Goal: Task Accomplishment & Management: Manage account settings

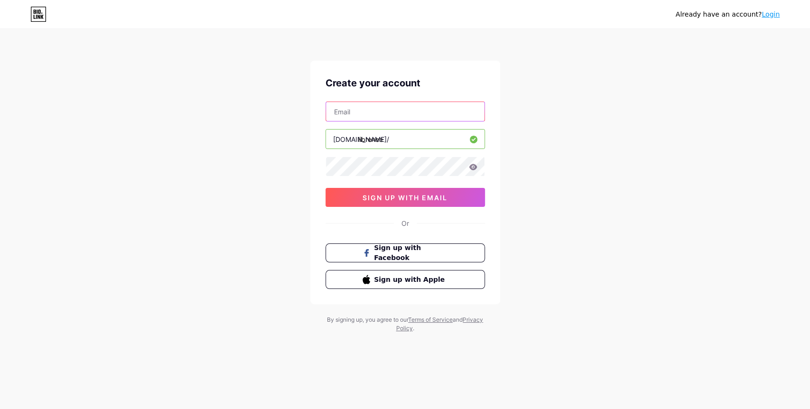
click at [379, 108] on input "text" at bounding box center [405, 111] width 159 height 19
type input "[EMAIL_ADDRESS][DOMAIN_NAME]"
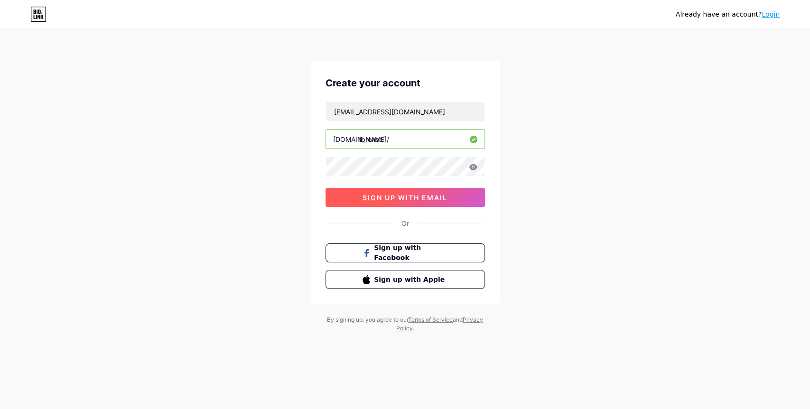
click at [431, 204] on button "sign up with email" at bounding box center [405, 197] width 159 height 19
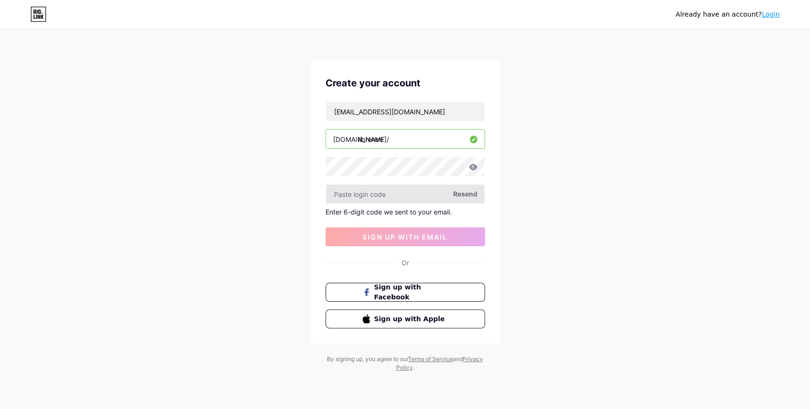
click at [399, 189] on input "text" at bounding box center [405, 194] width 159 height 19
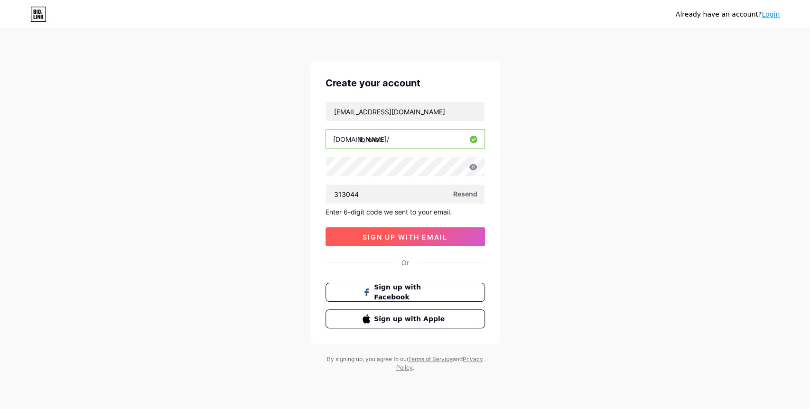
type input "313044"
click at [447, 245] on button "sign up with email" at bounding box center [405, 236] width 159 height 19
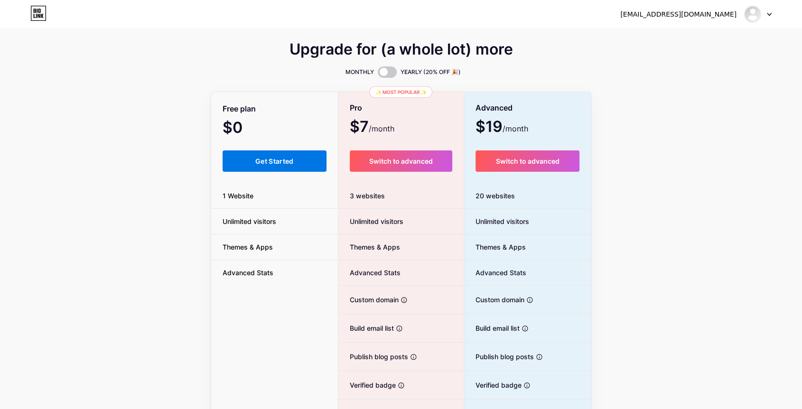
click at [262, 160] on span "Get Started" at bounding box center [274, 161] width 38 height 8
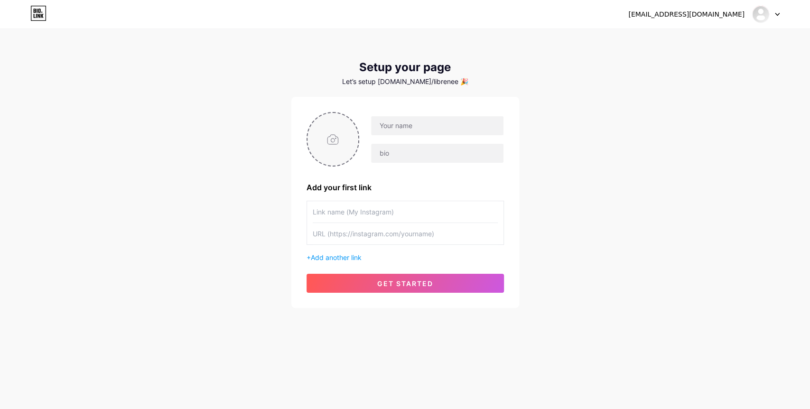
click at [333, 141] on input "file" at bounding box center [333, 139] width 51 height 53
click at [434, 132] on input "text" at bounding box center [437, 125] width 132 height 19
type input "N"
click at [721, 231] on div "rinnhonoo@gmail.com Dashboard Logout Setup your page Let’s setup bio.link/libre…" at bounding box center [405, 169] width 810 height 338
click at [399, 139] on div at bounding box center [431, 139] width 144 height 47
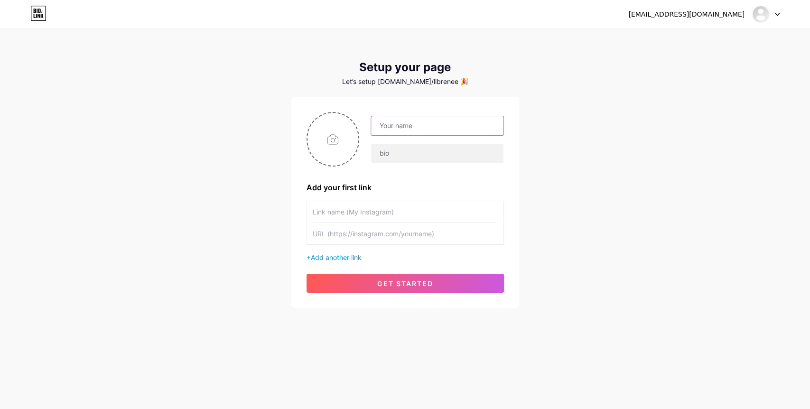
click at [396, 126] on input "text" at bounding box center [437, 125] width 132 height 19
paste input "[PERSON_NAME]"
type input "[PERSON_NAME]"
drag, startPoint x: 723, startPoint y: 286, endPoint x: 693, endPoint y: 198, distance: 92.5
click at [723, 286] on div "rinnhonoo@gmail.com Dashboard Logout Setup your page Let’s setup bio.link/libre…" at bounding box center [405, 169] width 810 height 338
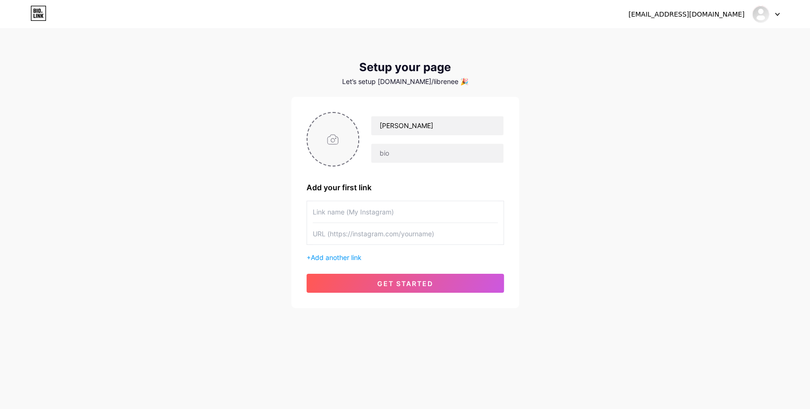
click at [343, 142] on input "file" at bounding box center [333, 139] width 51 height 53
type input "C:\fakepath\32433e1cf7a9157406caf7b6af4a6347.jpg"
click at [346, 204] on input "text" at bounding box center [405, 211] width 185 height 21
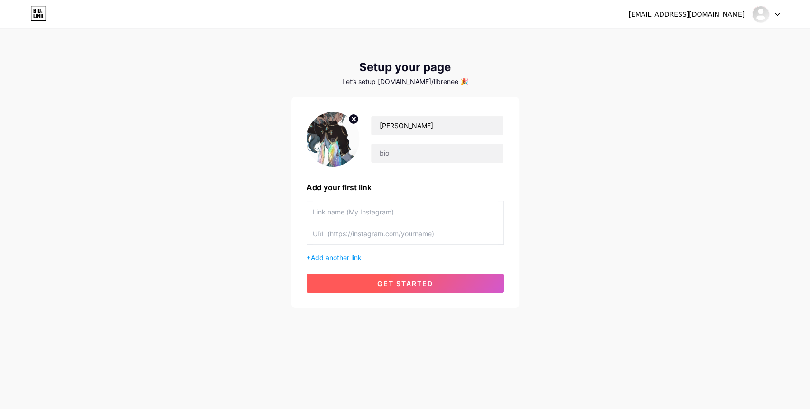
click at [448, 278] on button "get started" at bounding box center [405, 283] width 197 height 19
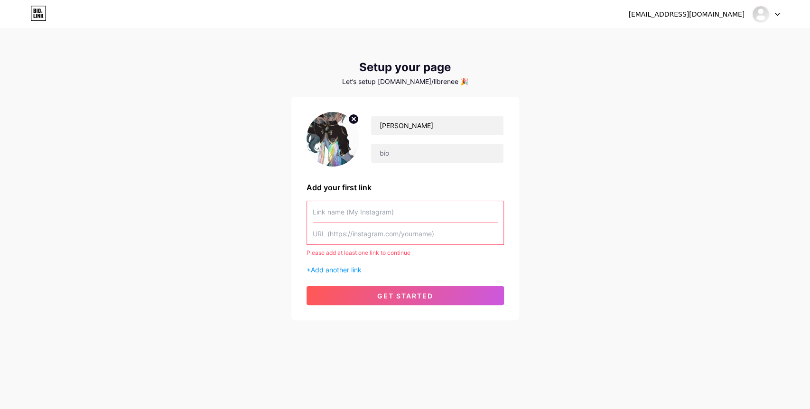
drag, startPoint x: 734, startPoint y: 297, endPoint x: 727, endPoint y: 296, distance: 6.8
click at [734, 297] on div "rinnhonoo@gmail.com Dashboard Logout Setup your page Let’s setup bio.link/libre…" at bounding box center [405, 175] width 810 height 351
click at [372, 208] on input "text" at bounding box center [405, 211] width 185 height 21
click at [370, 236] on input "text" at bounding box center [405, 233] width 185 height 21
paste input "[PERSON_NAME]"
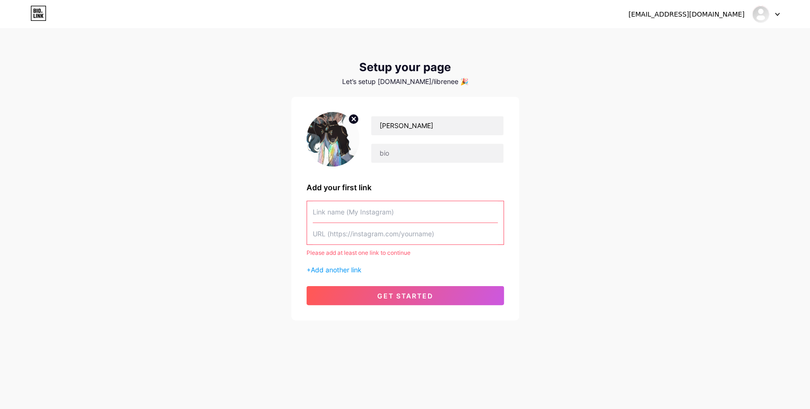
type input "[PERSON_NAME]"
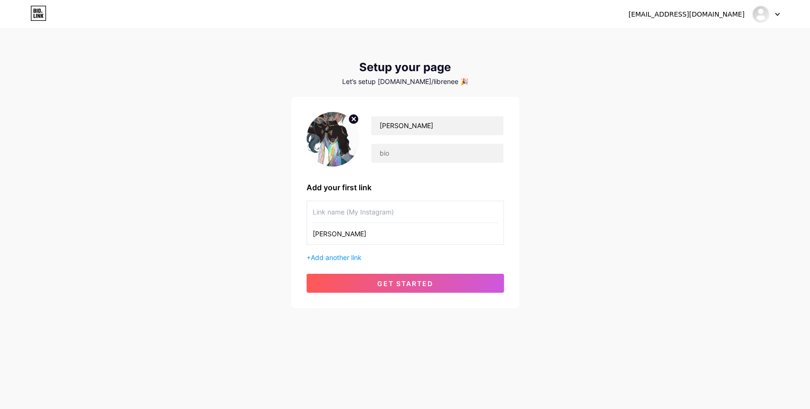
drag, startPoint x: 357, startPoint y: 229, endPoint x: 286, endPoint y: 230, distance: 71.2
click at [286, 230] on div "rinnhonoo@gmail.com Dashboard Logout Setup your page Let’s setup bio.link/libre…" at bounding box center [405, 169] width 810 height 338
click at [710, 260] on div "rinnhonoo@gmail.com Dashboard Logout Setup your page Let’s setup bio.link/libre…" at bounding box center [405, 169] width 810 height 338
click at [395, 242] on input "text" at bounding box center [405, 233] width 185 height 21
paste input "[URL][DOMAIN_NAME]"
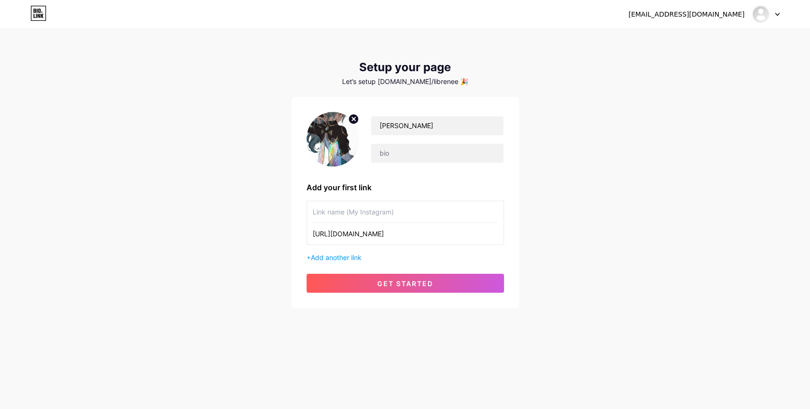
type input "[URL][DOMAIN_NAME]"
click at [382, 214] on input "text" at bounding box center [405, 211] width 185 height 21
type input "Л"
type input "Мой тг"
click at [357, 253] on span "Add another link" at bounding box center [336, 257] width 51 height 8
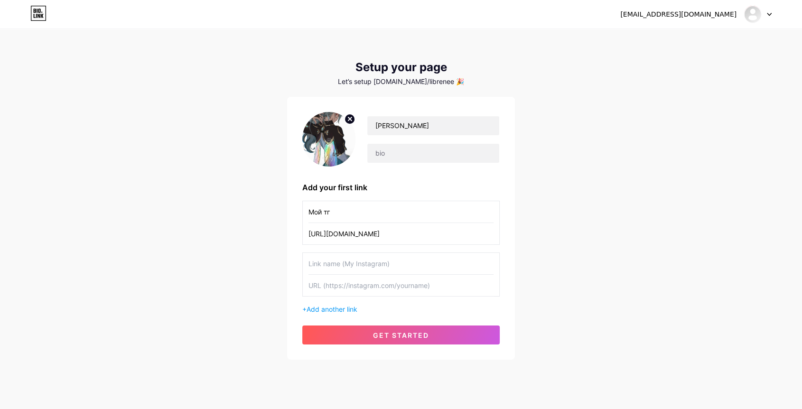
click at [402, 263] on input "text" at bounding box center [400, 263] width 185 height 21
click at [399, 329] on button "get started" at bounding box center [400, 335] width 197 height 19
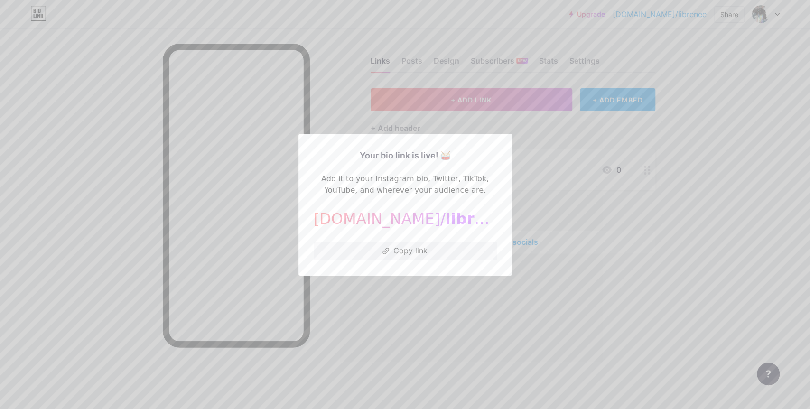
click at [399, 329] on div at bounding box center [405, 204] width 810 height 409
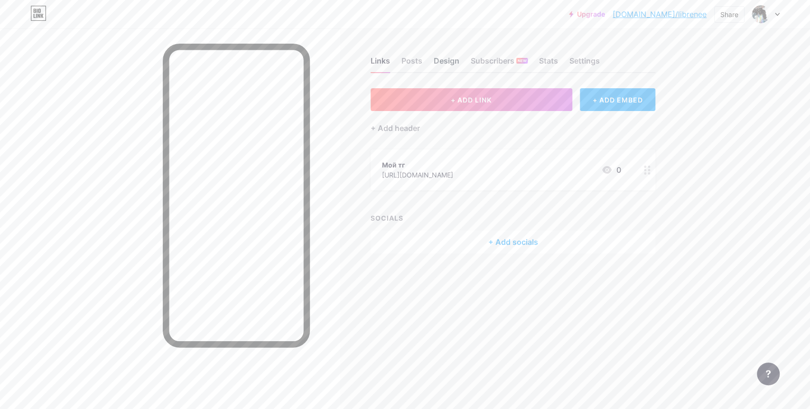
click at [448, 56] on div "Design" at bounding box center [447, 63] width 26 height 17
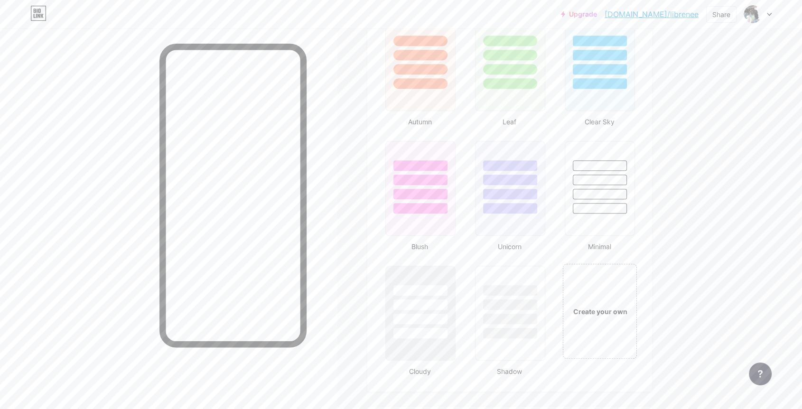
scroll to position [896, 0]
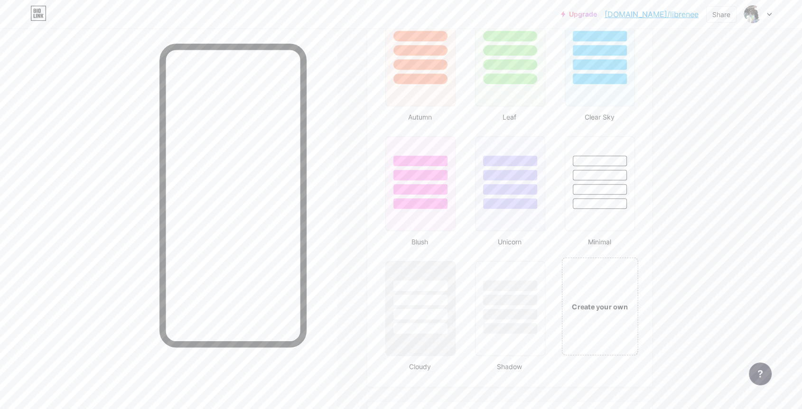
click at [619, 322] on div "Create your own" at bounding box center [600, 306] width 76 height 98
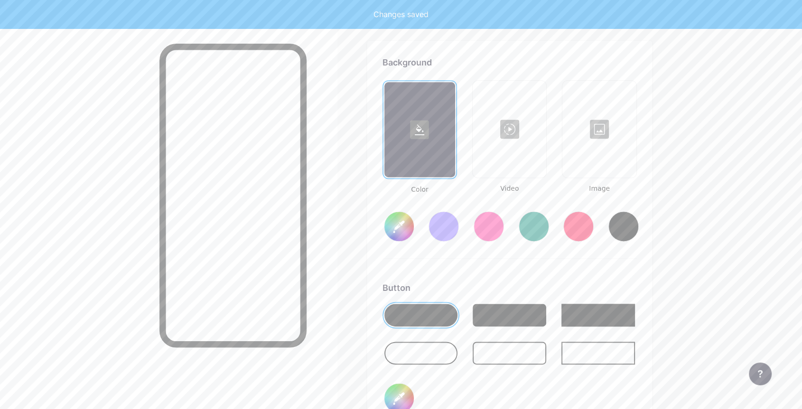
type input "#ffffff"
type input "#000000"
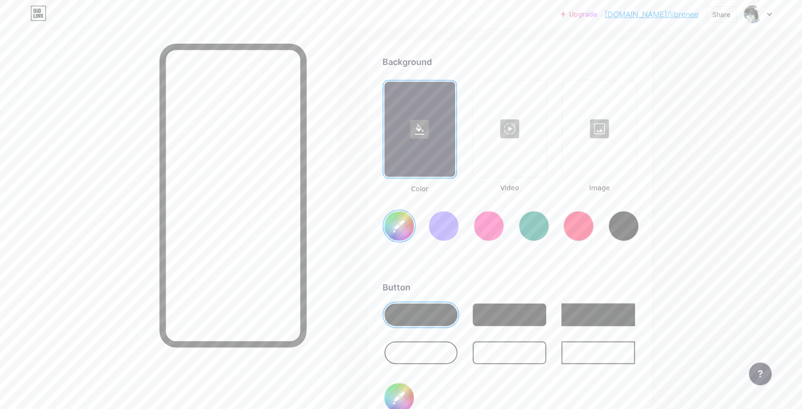
click at [455, 227] on div at bounding box center [444, 226] width 30 height 30
click at [622, 228] on div at bounding box center [623, 226] width 30 height 30
type input "#000000"
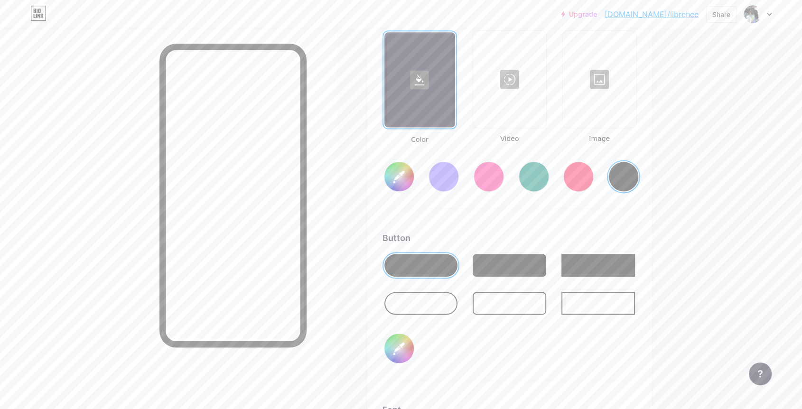
scroll to position [1363, 0]
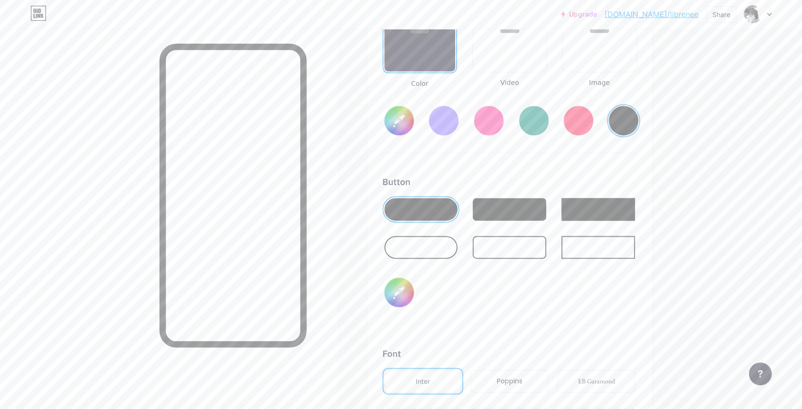
click at [396, 280] on input "#000000" at bounding box center [398, 292] width 29 height 29
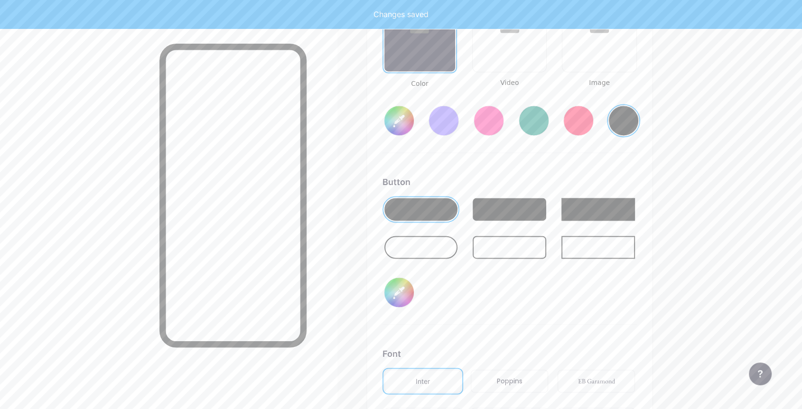
type input "#904abf"
click at [562, 311] on div "Button #904abf" at bounding box center [509, 250] width 254 height 149
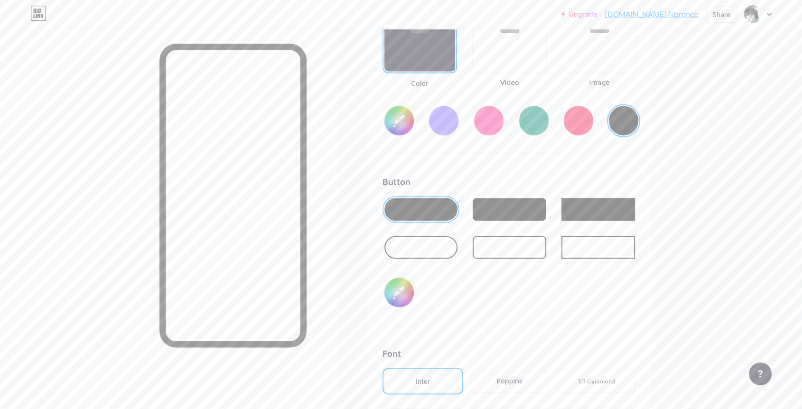
click at [403, 116] on input "#000000" at bounding box center [398, 120] width 29 height 29
click at [464, 306] on div "Button #904abf" at bounding box center [509, 250] width 254 height 149
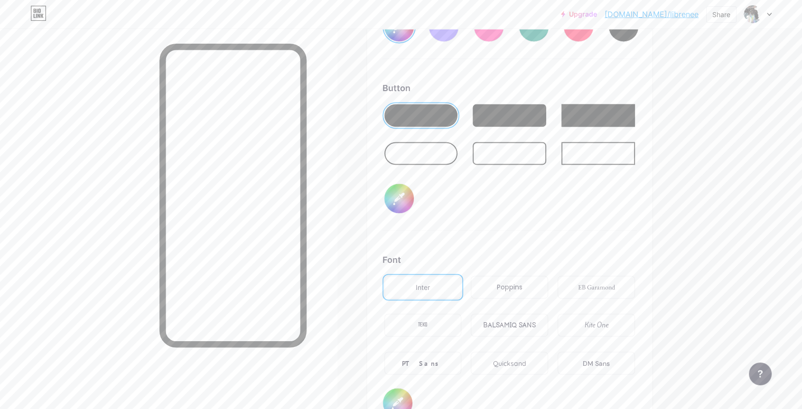
scroll to position [1521, 0]
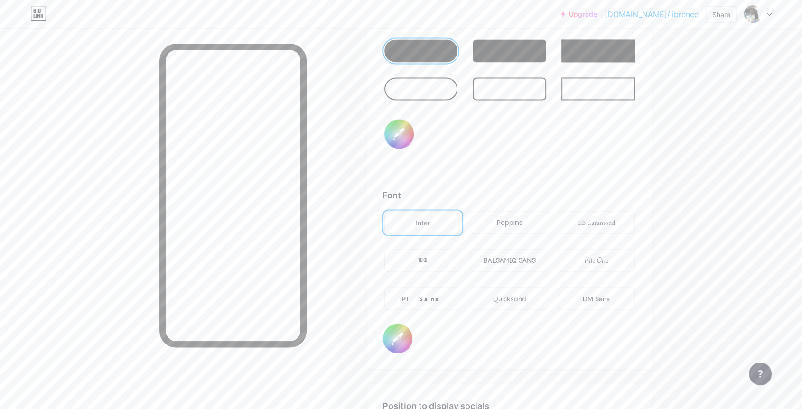
click at [495, 268] on div "BALSAMIQ SANS" at bounding box center [509, 260] width 77 height 23
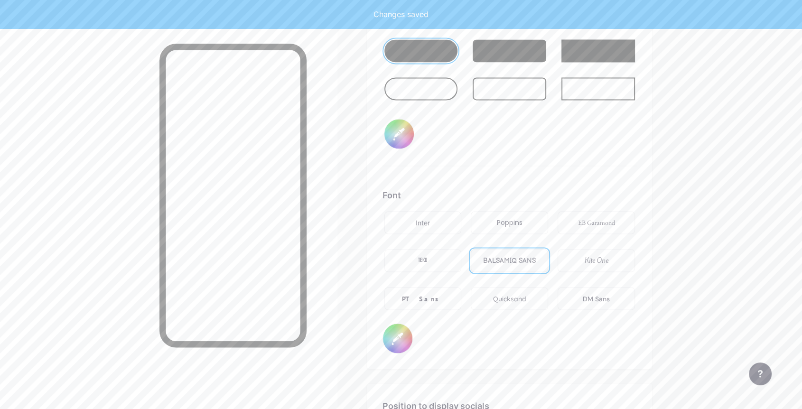
type input "#161f27"
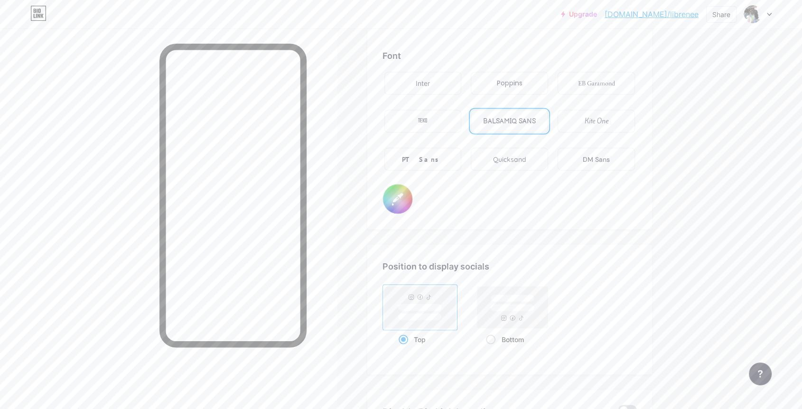
scroll to position [1679, 0]
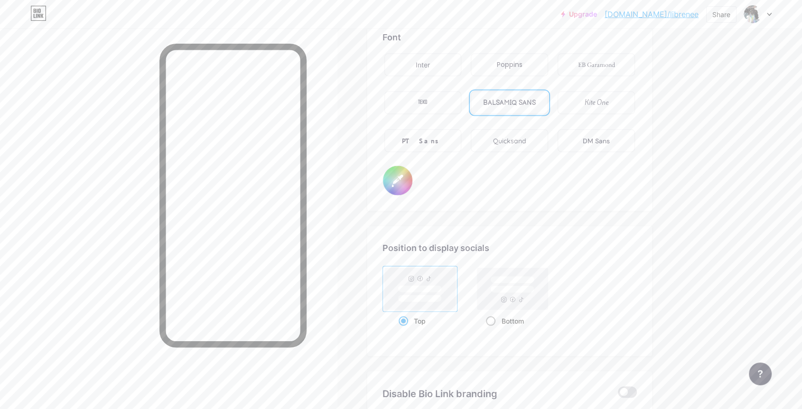
click at [489, 319] on span at bounding box center [490, 320] width 9 height 9
click at [489, 329] on input "Bottom" at bounding box center [489, 332] width 6 height 6
radio input "true"
type input "#161f27"
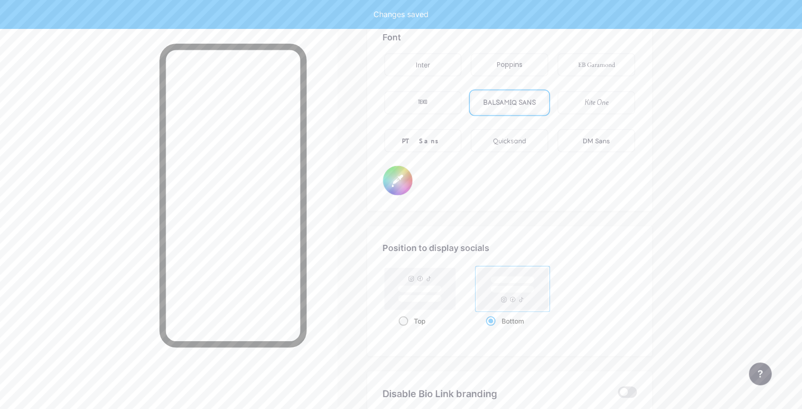
click at [406, 308] on rect at bounding box center [419, 289] width 75 height 46
click at [405, 329] on input "Top" at bounding box center [402, 332] width 6 height 6
radio input "true"
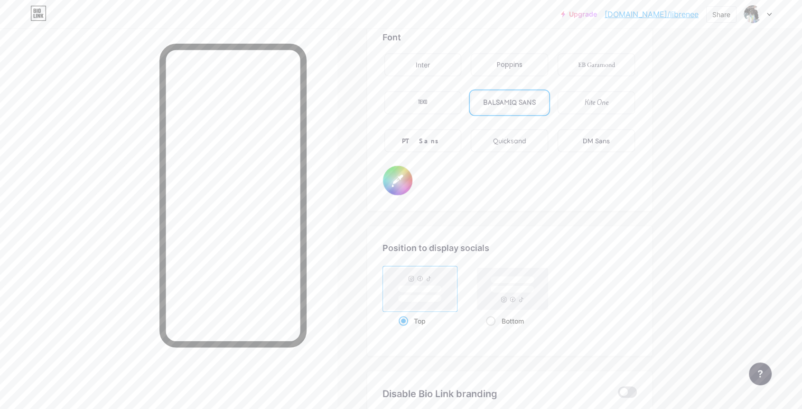
type input "#161f27"
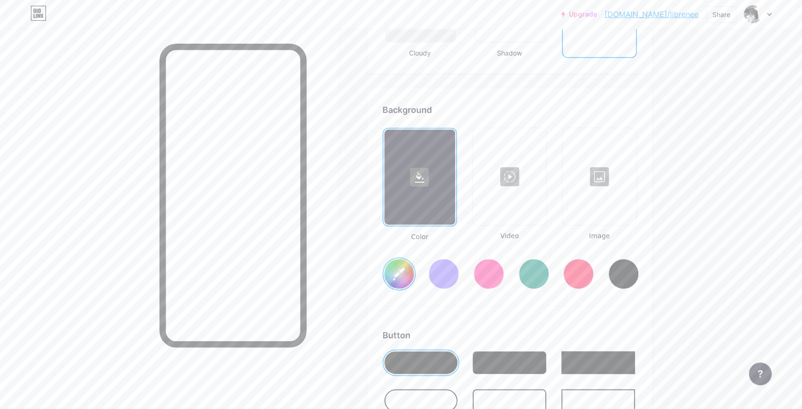
scroll to position [1213, 0]
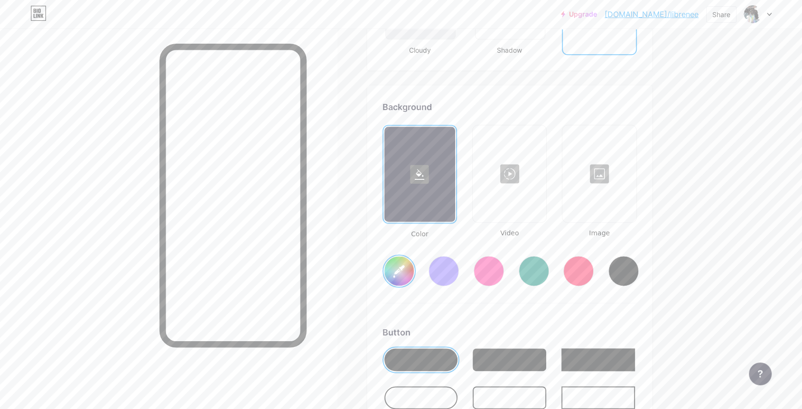
click at [530, 175] on div at bounding box center [510, 173] width 72 height 95
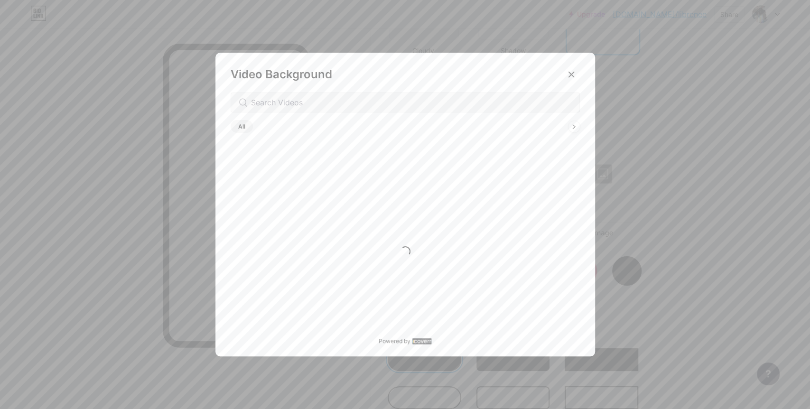
click at [737, 259] on div at bounding box center [405, 204] width 810 height 409
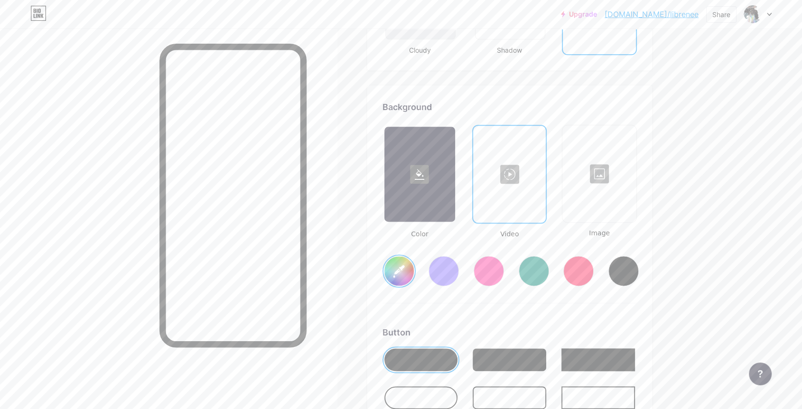
click at [526, 190] on div at bounding box center [509, 174] width 71 height 95
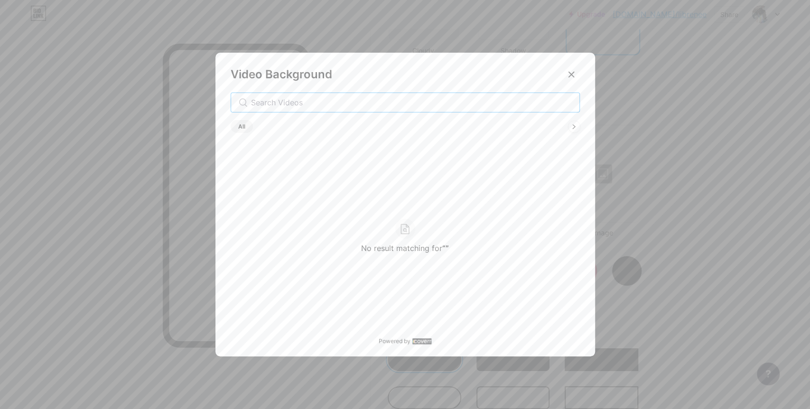
click at [298, 106] on input "text" at bounding box center [411, 102] width 321 height 11
type input "light"
click at [569, 75] on icon at bounding box center [571, 74] width 5 height 5
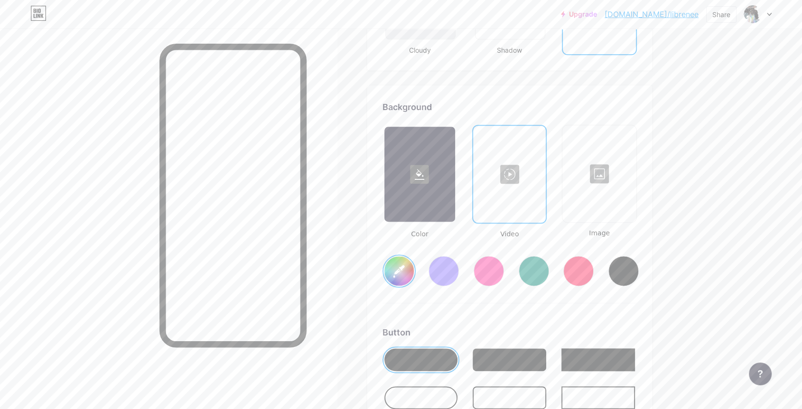
click at [765, 8] on div at bounding box center [758, 14] width 28 height 17
drag, startPoint x: 711, startPoint y: 64, endPoint x: 723, endPoint y: 67, distance: 12.8
click at [723, 67] on div "[DOMAIN_NAME]/librenee" at bounding box center [717, 66] width 72 height 8
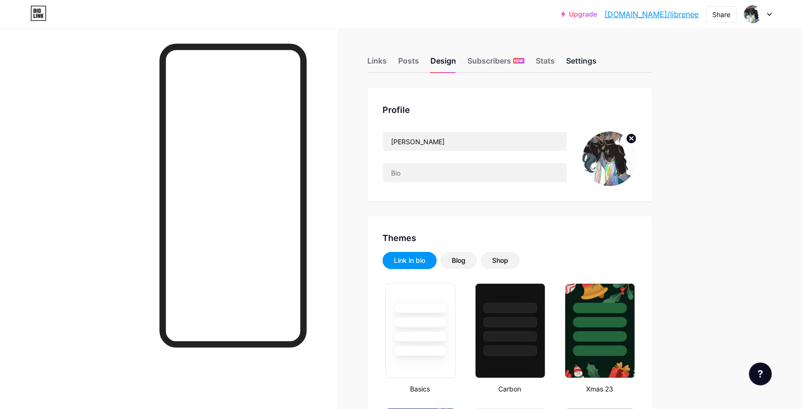
click at [578, 65] on div "Settings" at bounding box center [581, 63] width 30 height 17
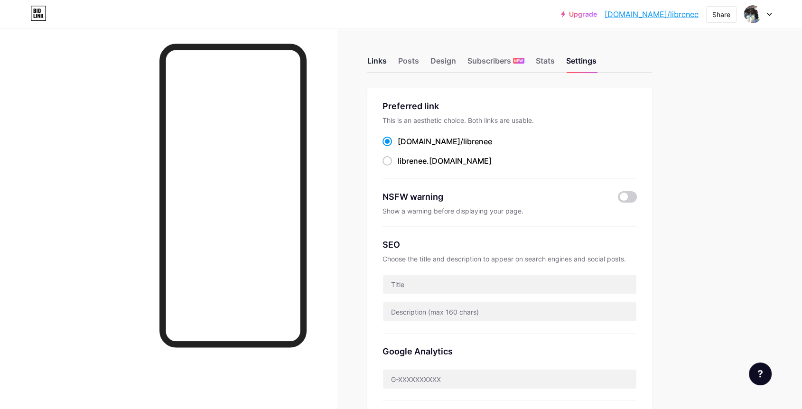
click at [371, 65] on div "Links" at bounding box center [376, 63] width 19 height 17
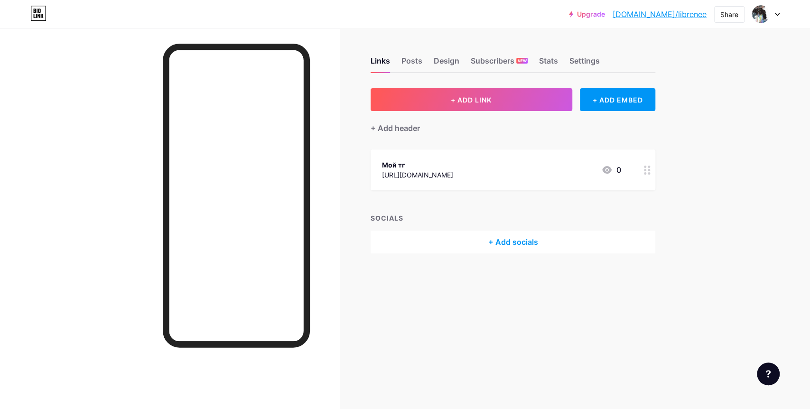
click at [647, 173] on icon at bounding box center [647, 170] width 7 height 9
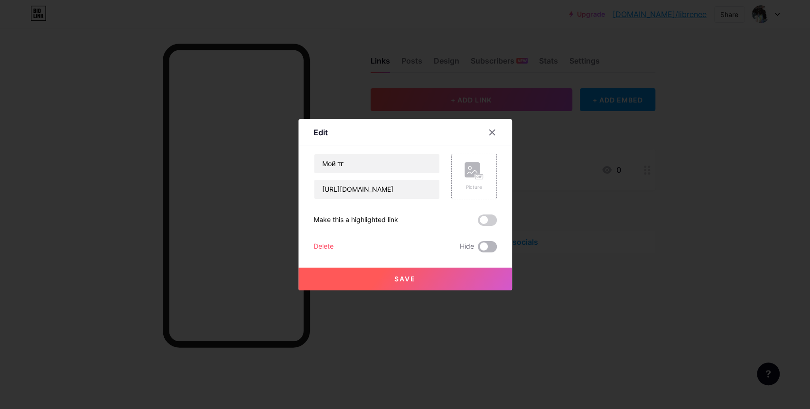
click at [478, 246] on span at bounding box center [487, 246] width 19 height 11
click at [478, 249] on input "checkbox" at bounding box center [478, 249] width 0 height 0
click at [483, 243] on span at bounding box center [487, 246] width 19 height 11
click at [478, 249] on input "checkbox" at bounding box center [478, 249] width 0 height 0
click at [323, 247] on div "Delete" at bounding box center [324, 246] width 20 height 11
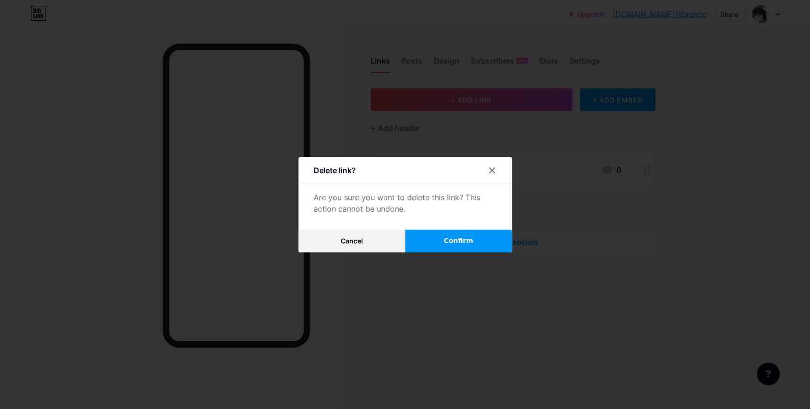
click at [474, 243] on button "Confirm" at bounding box center [458, 241] width 107 height 23
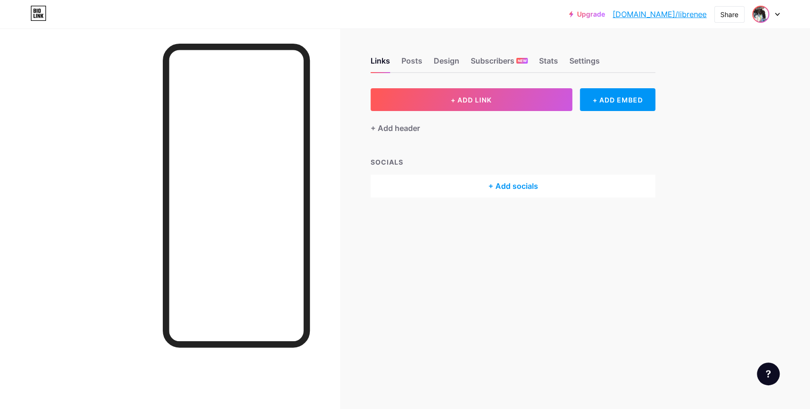
click at [762, 8] on img at bounding box center [760, 14] width 15 height 15
click at [716, 107] on link "Account settings" at bounding box center [721, 108] width 118 height 26
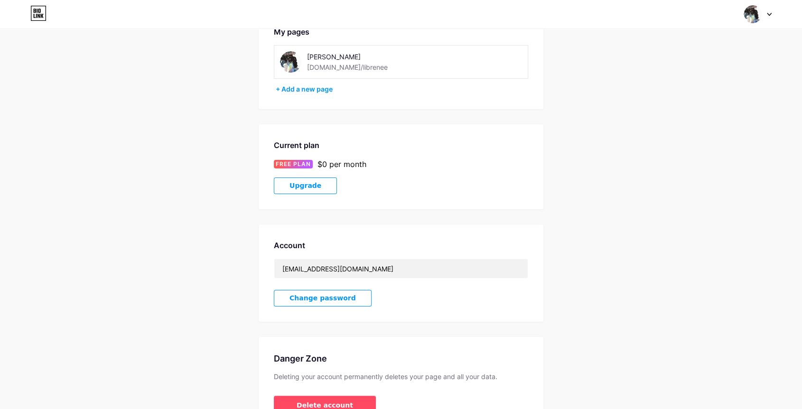
scroll to position [119, 0]
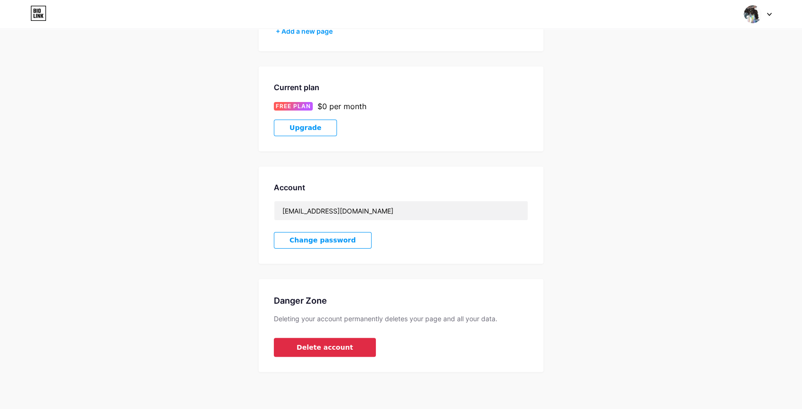
click at [358, 354] on button "Delete account" at bounding box center [325, 347] width 102 height 19
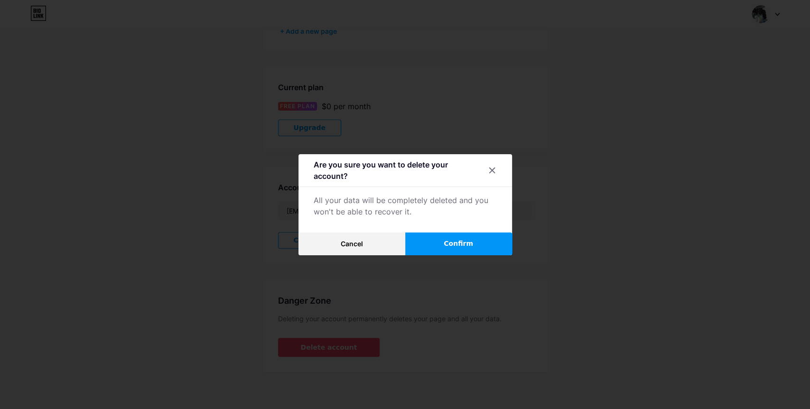
click at [479, 239] on button "Confirm" at bounding box center [458, 244] width 107 height 23
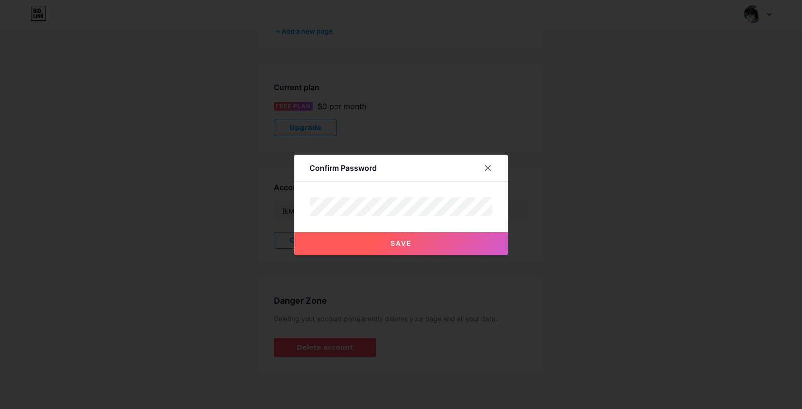
click at [408, 240] on span "Save" at bounding box center [401, 243] width 21 height 8
